Goal: Information Seeking & Learning: Check status

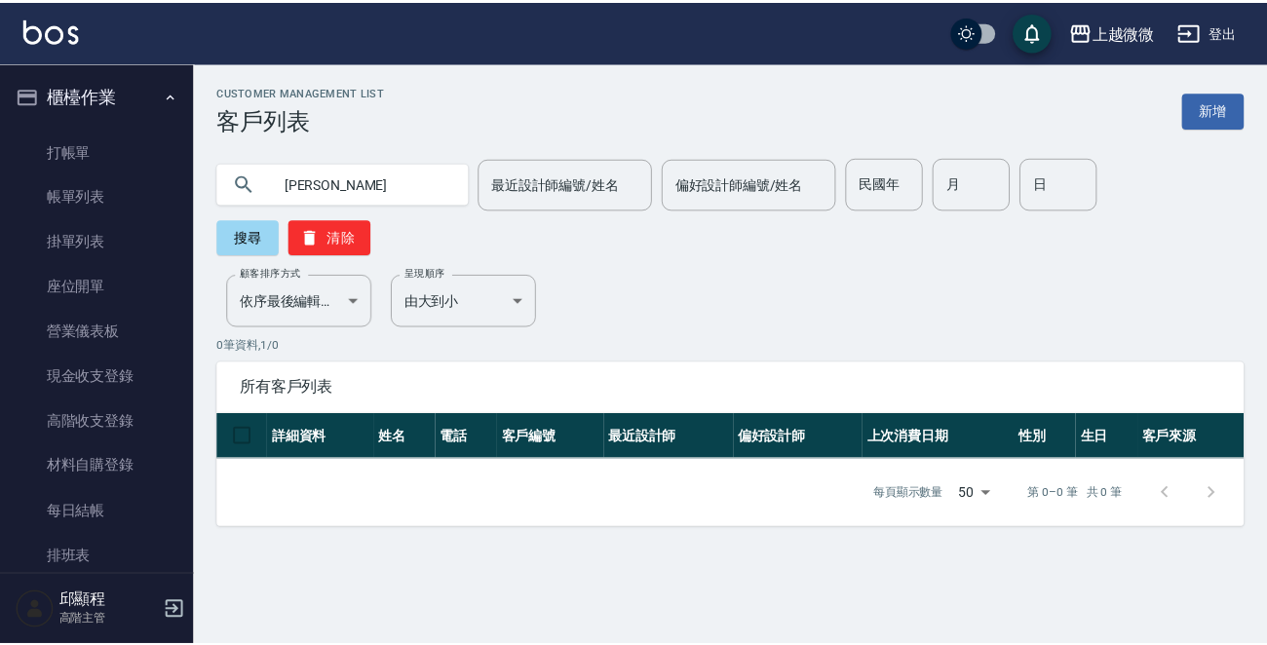
scroll to position [283, 0]
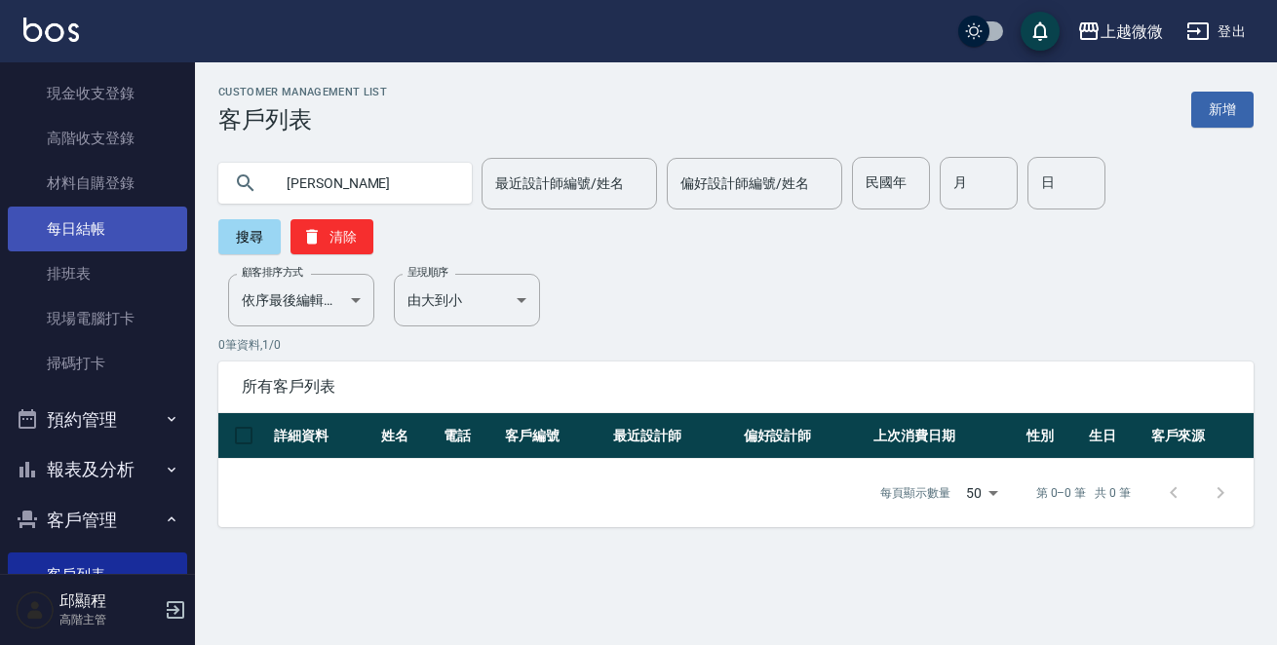
drag, startPoint x: 320, startPoint y: 180, endPoint x: 57, endPoint y: 221, distance: 265.3
click at [66, 221] on div "上越微微 登出 櫃檯作業 打帳單 帳單列表 掛單列表 座位開單 營業儀表板 現金收支登錄 高階收支登錄 材料自購登錄 每日結帳 排班表 現場電腦打卡 掃碼打卡…" at bounding box center [638, 322] width 1277 height 645
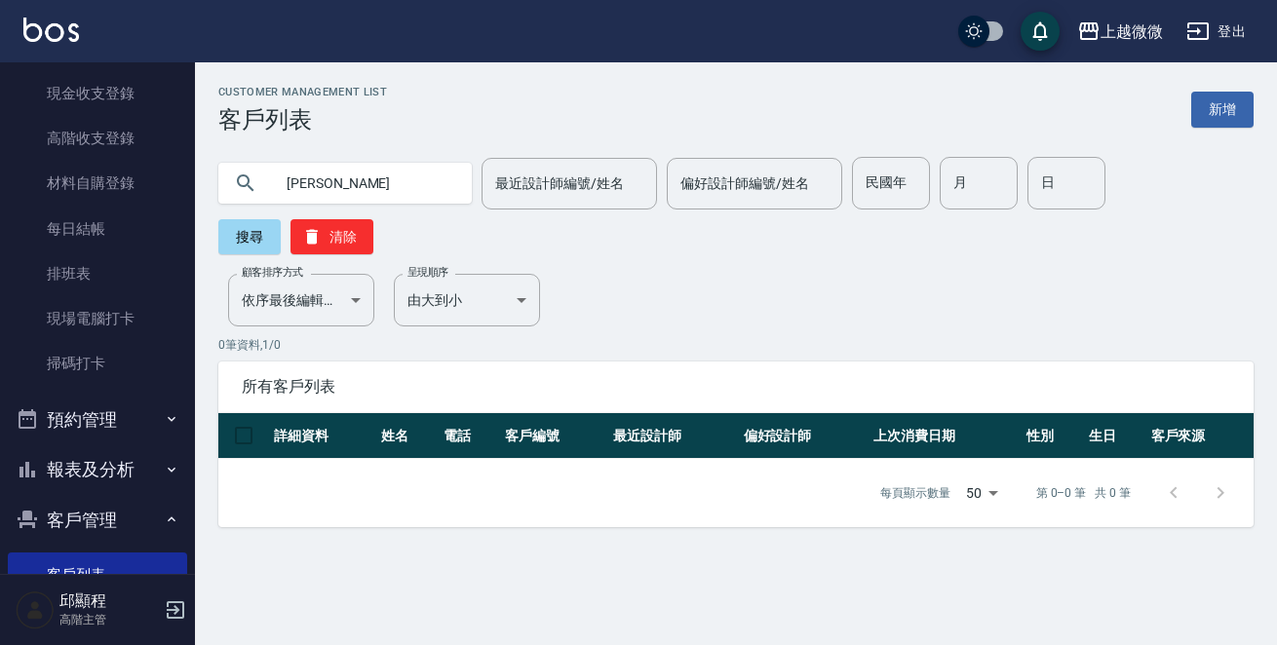
type input "[PERSON_NAME]"
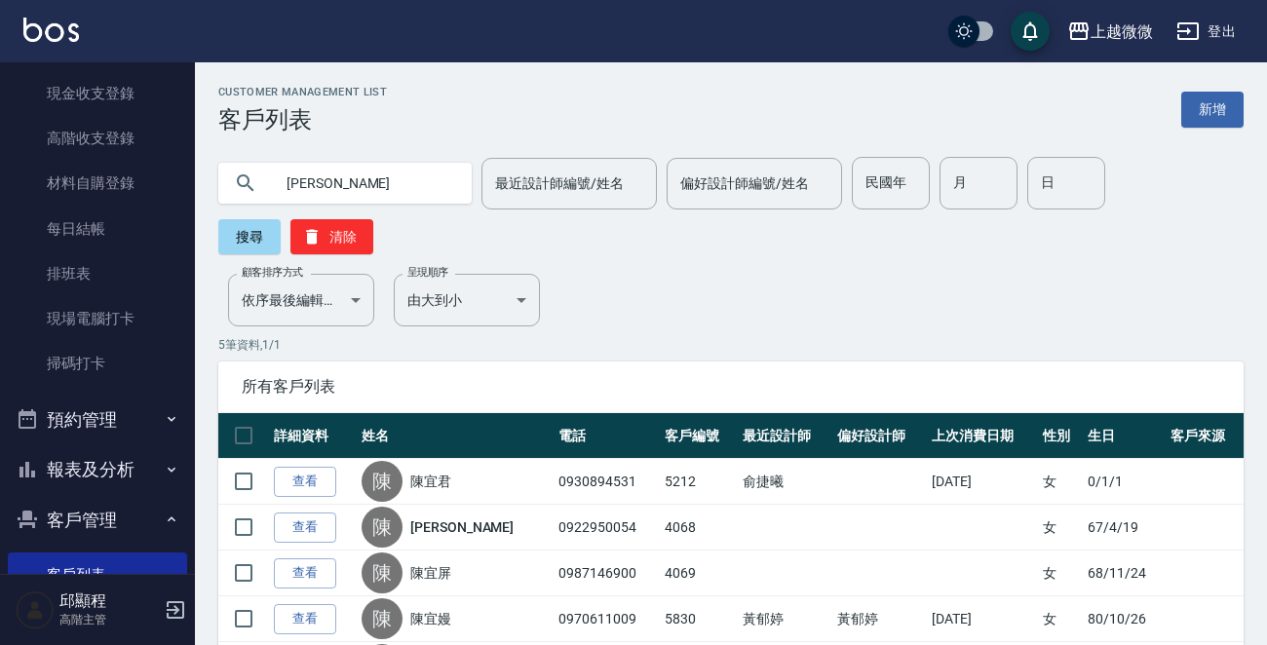
drag, startPoint x: 428, startPoint y: 478, endPoint x: 533, endPoint y: 472, distance: 105.5
click at [428, 478] on link "陳宜君" at bounding box center [430, 481] width 41 height 19
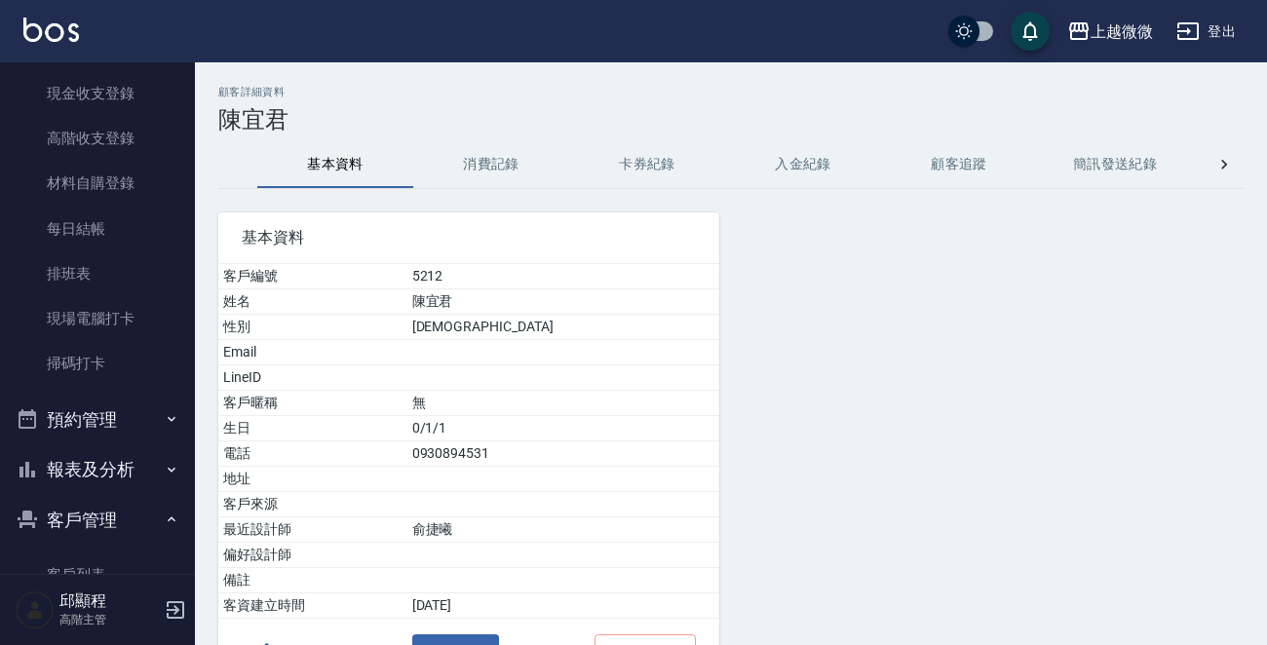
click at [459, 158] on button "消費記錄" at bounding box center [491, 164] width 156 height 47
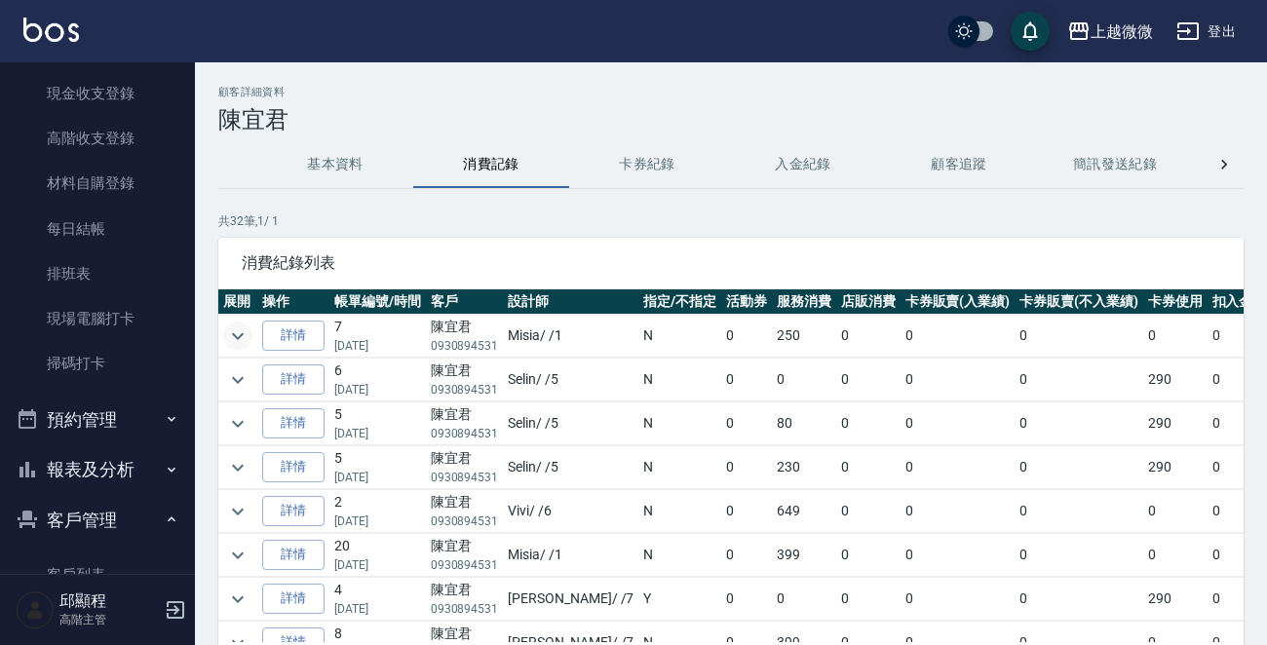
click at [243, 330] on icon "expand row" at bounding box center [237, 336] width 23 height 23
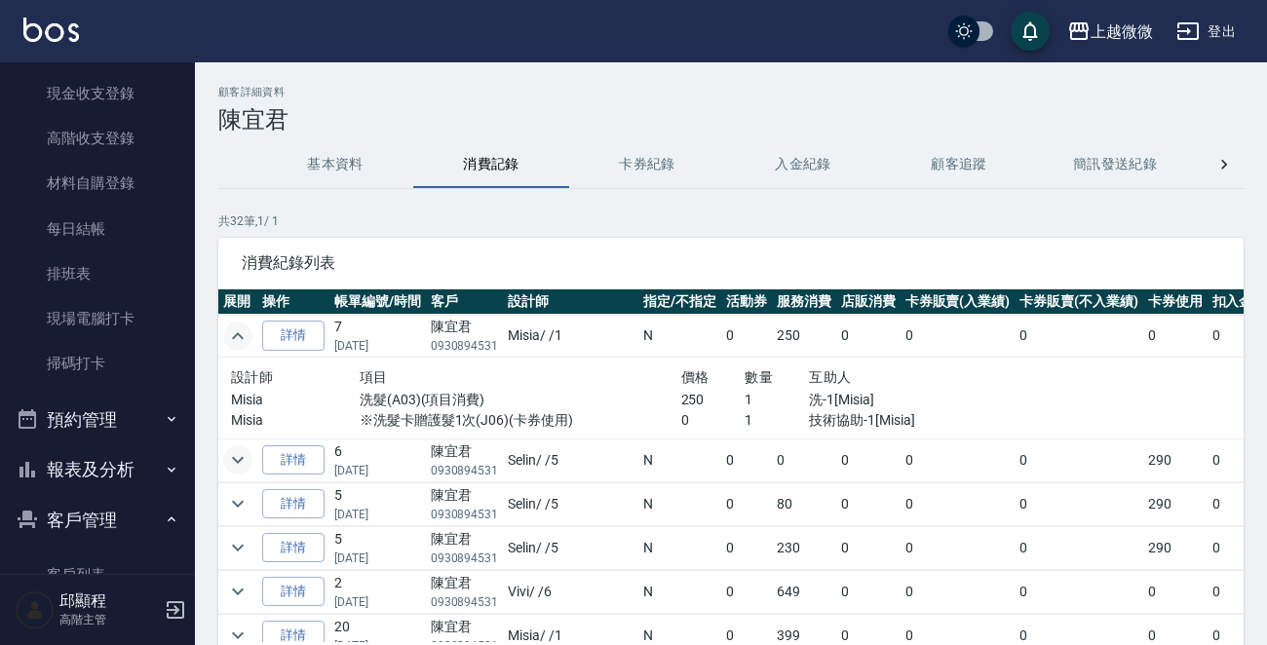
click at [231, 453] on icon "expand row" at bounding box center [237, 459] width 23 height 23
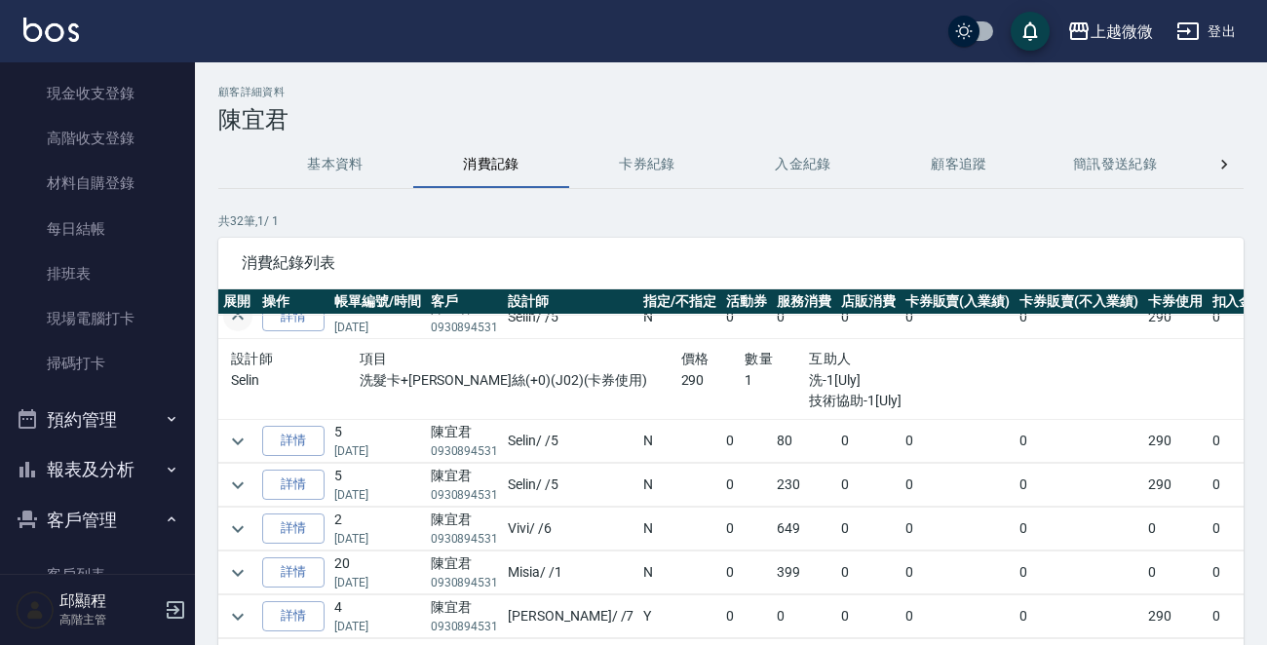
scroll to position [97, 0]
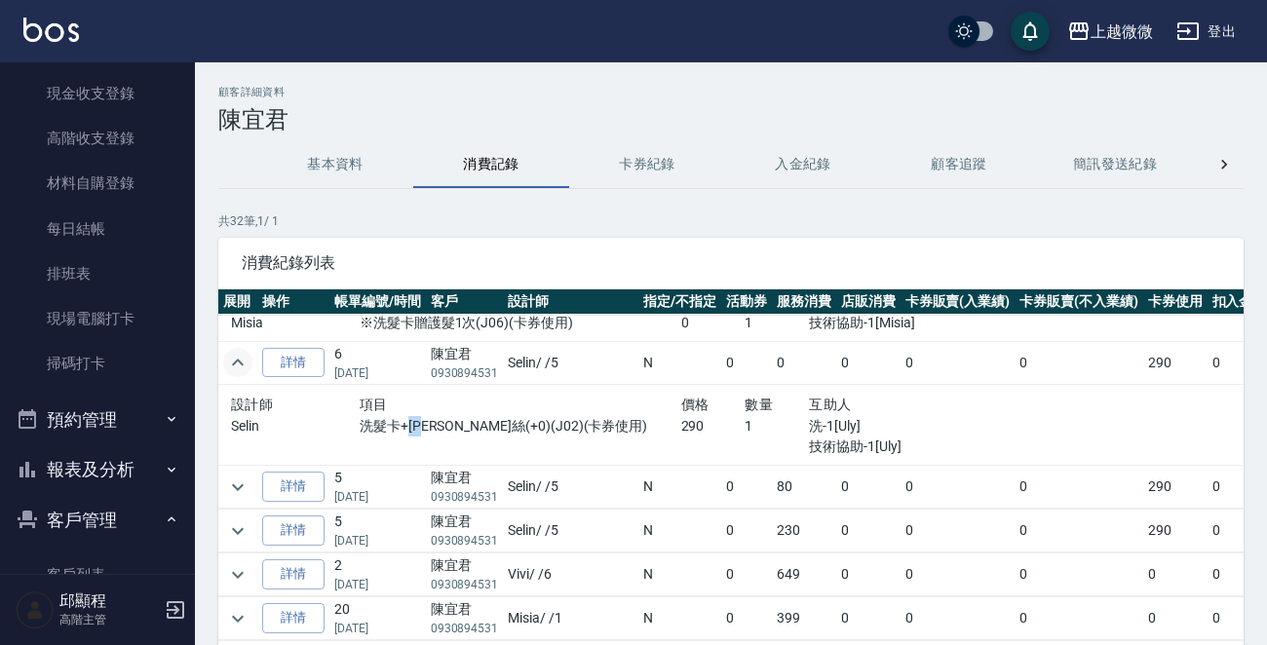
drag, startPoint x: 393, startPoint y: 428, endPoint x: 418, endPoint y: 426, distance: 25.4
click at [418, 426] on p "洗髮卡+[PERSON_NAME]絲(+0)(J02)(卡券使用)" at bounding box center [521, 426] width 322 height 20
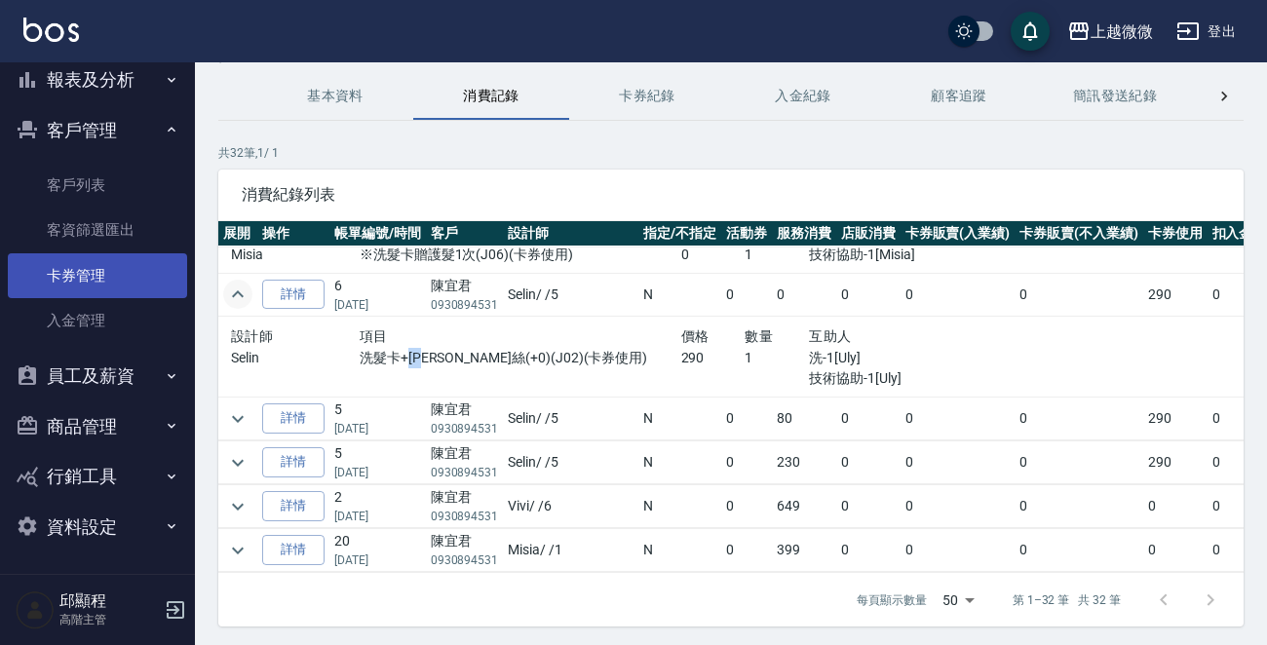
scroll to position [132, 0]
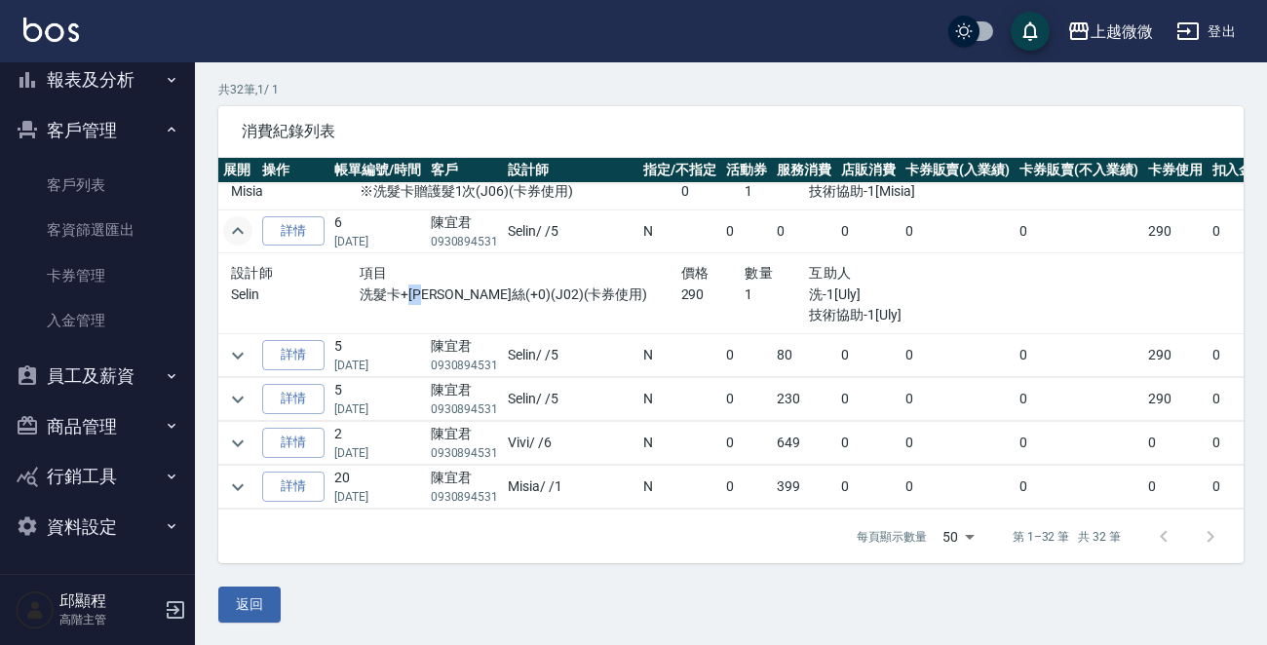
click at [136, 372] on button "員工及薪資" at bounding box center [97, 376] width 179 height 51
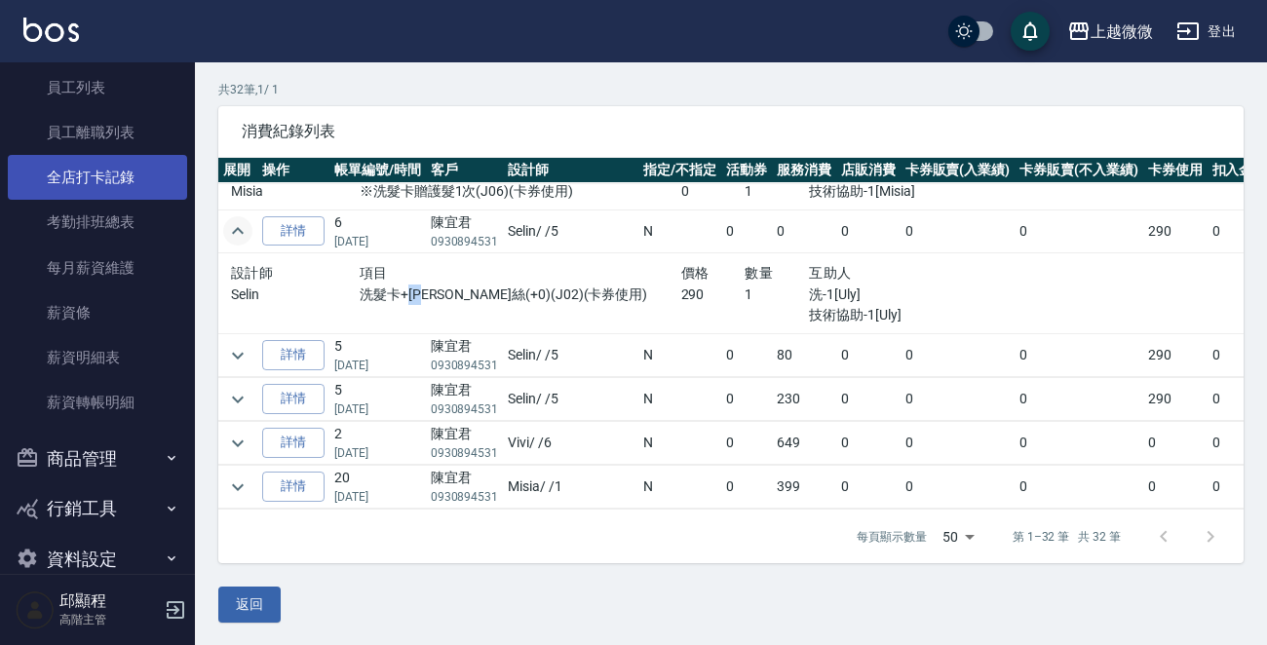
scroll to position [1049, 0]
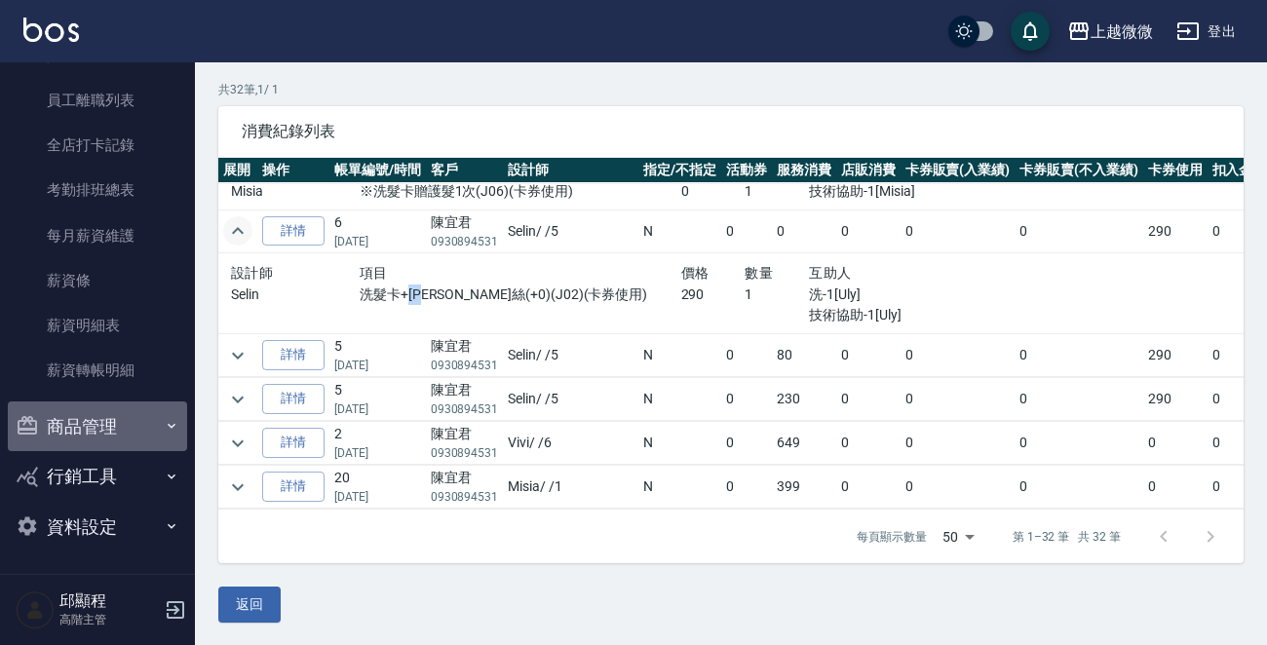
click at [127, 424] on button "商品管理" at bounding box center [97, 427] width 179 height 51
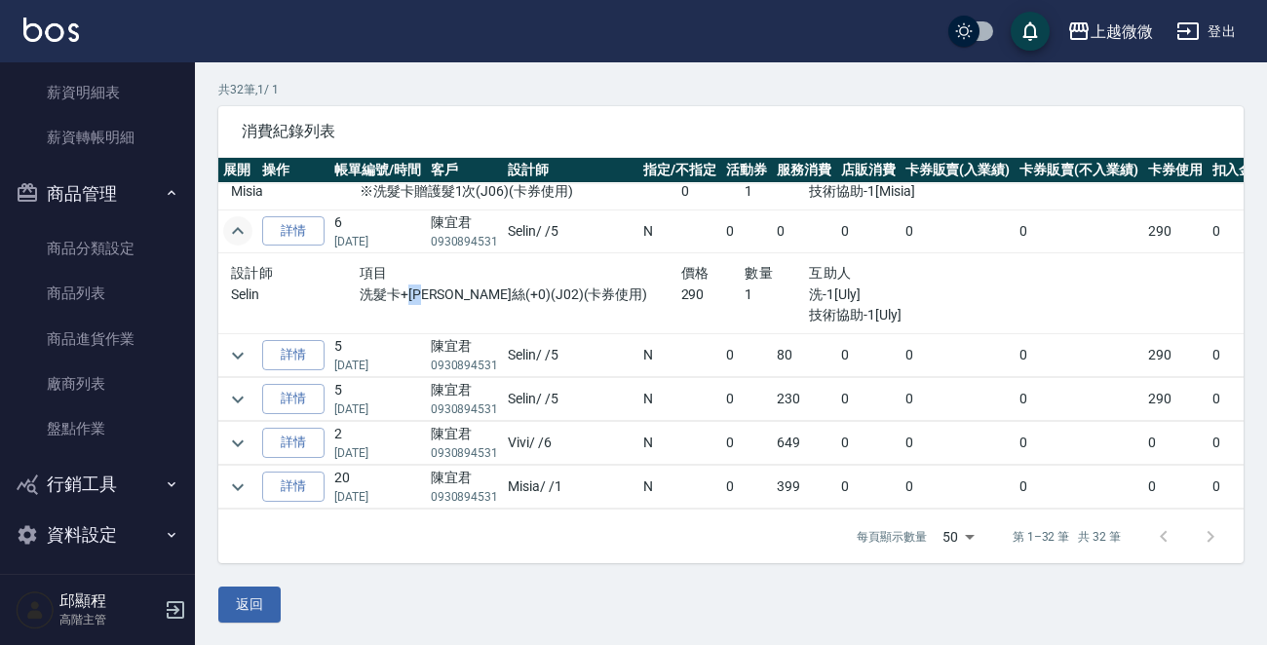
scroll to position [1289, 0]
